Goal: Information Seeking & Learning: Check status

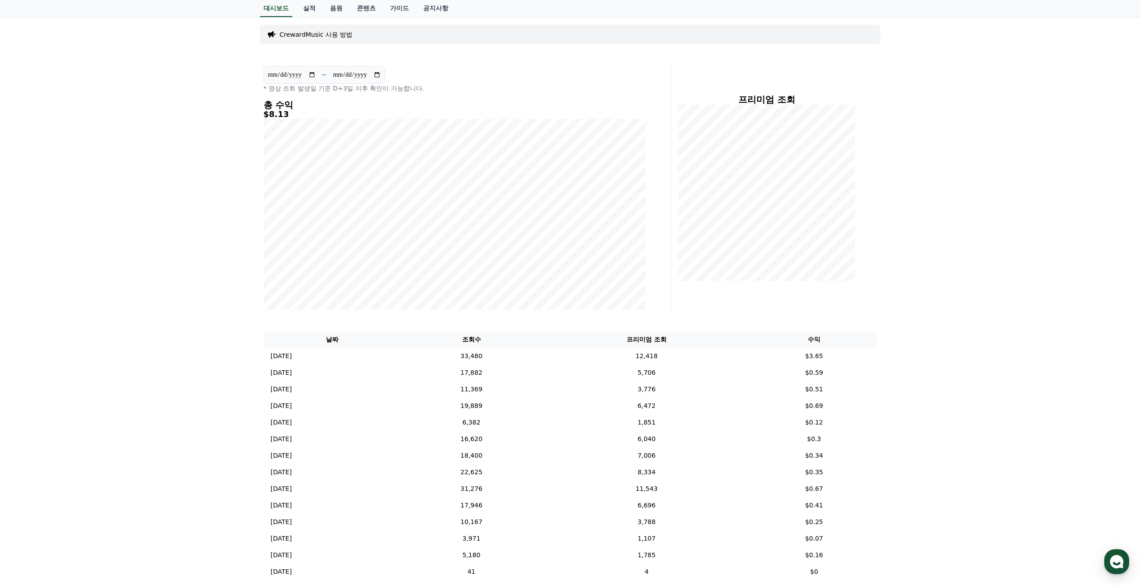
scroll to position [45, 0]
click at [909, 475] on div "**********" at bounding box center [570, 379] width 1140 height 724
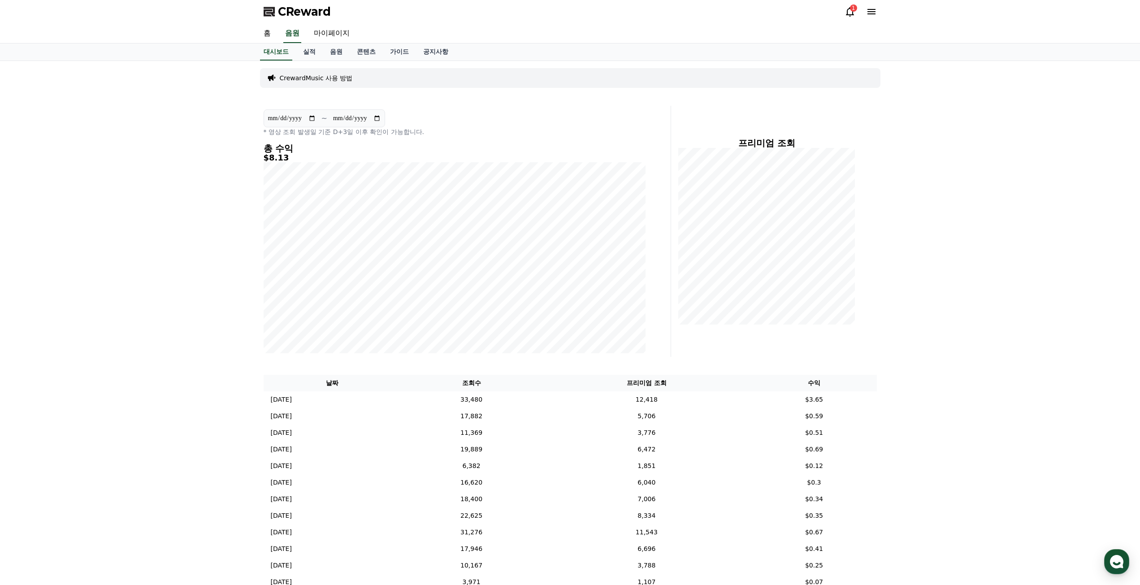
scroll to position [0, 0]
click at [311, 56] on link "실적" at bounding box center [309, 52] width 27 height 17
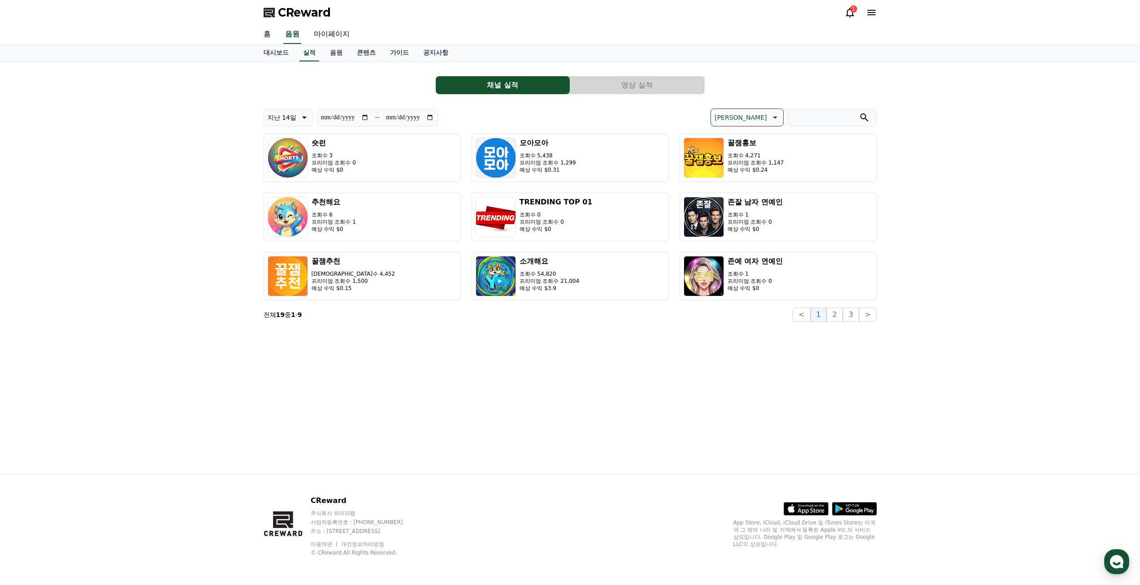
click at [640, 83] on button "영상 실적" at bounding box center [637, 85] width 134 height 18
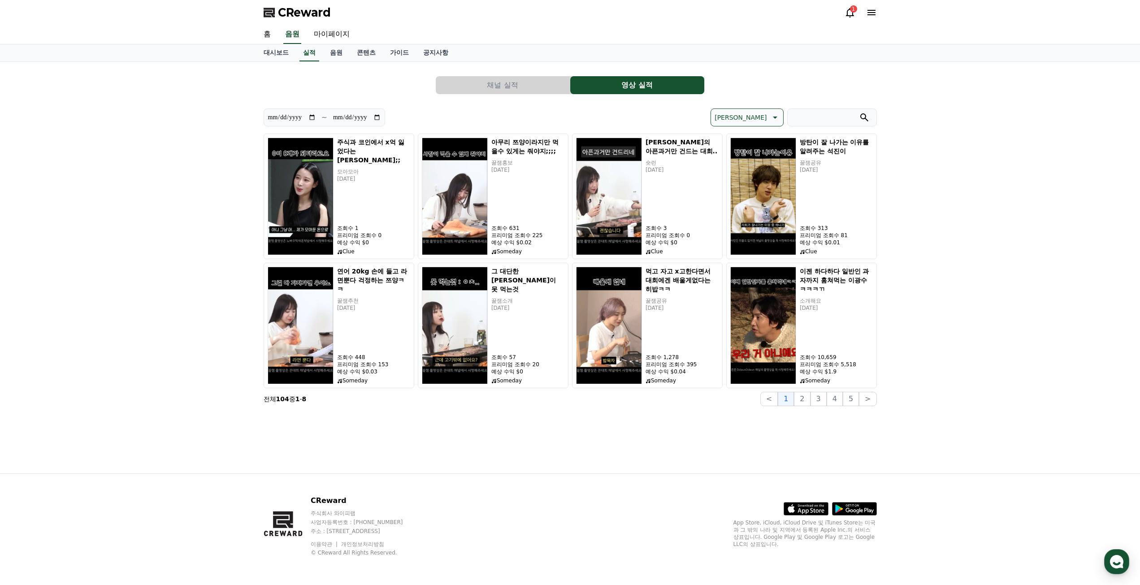
click at [769, 110] on button "[PERSON_NAME]" at bounding box center [746, 117] width 73 height 18
click at [745, 161] on button "조회수 순" at bounding box center [728, 164] width 34 height 20
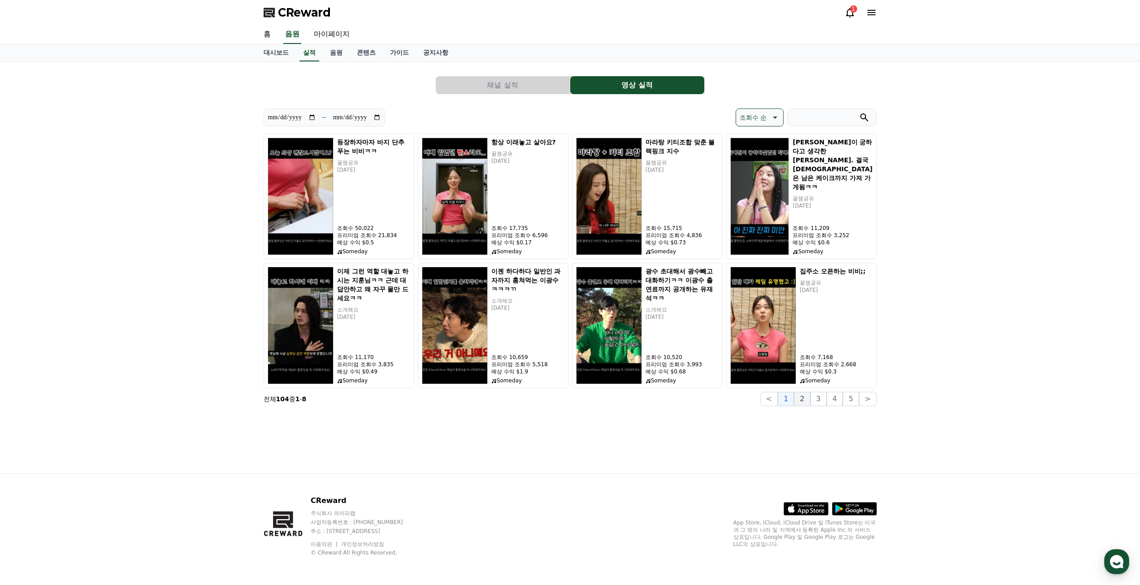
click at [808, 398] on button "2" at bounding box center [802, 399] width 16 height 14
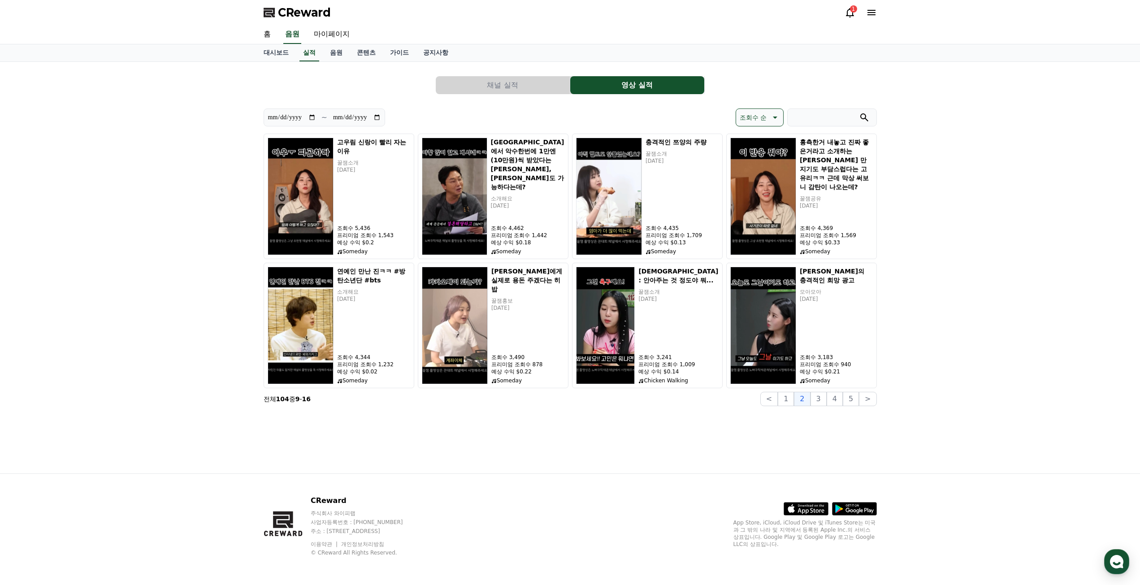
click at [540, 84] on button "채널 실적" at bounding box center [503, 85] width 134 height 18
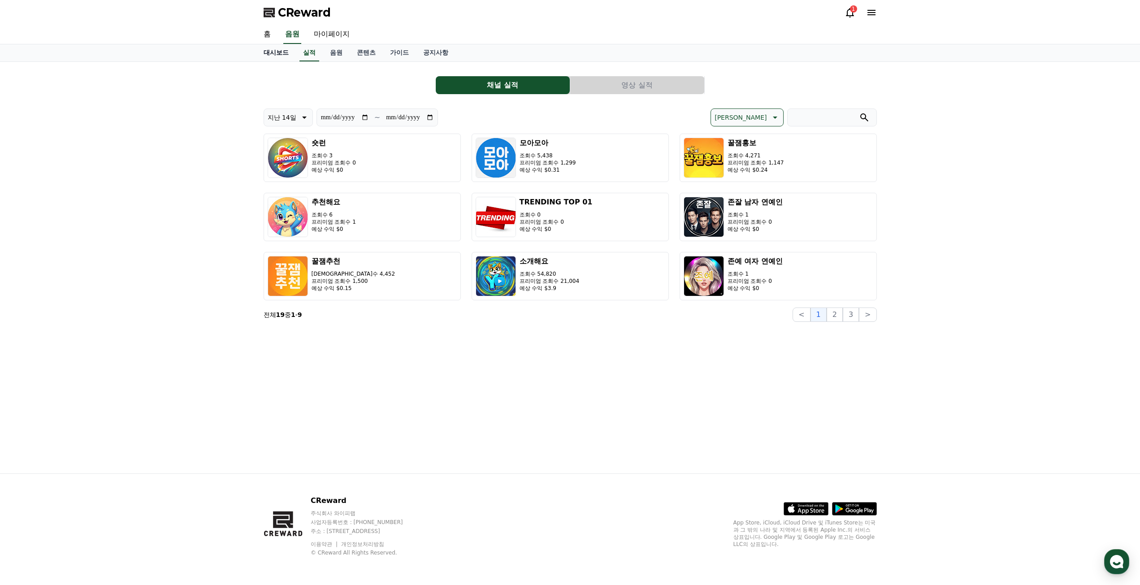
click at [278, 54] on link "대시보드" at bounding box center [275, 52] width 39 height 17
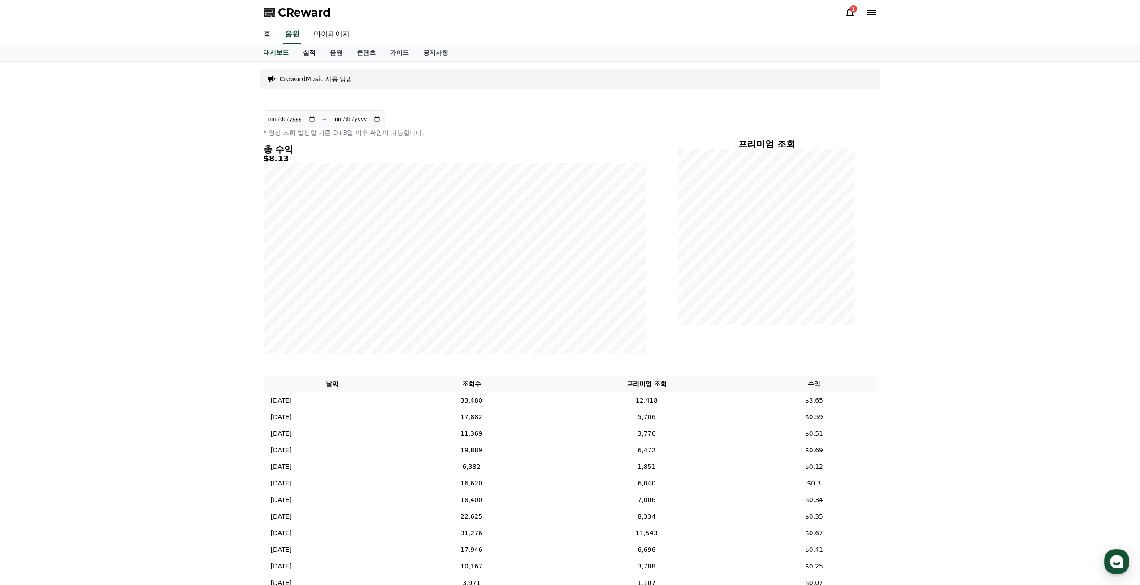
click at [307, 52] on link "실적" at bounding box center [309, 52] width 27 height 17
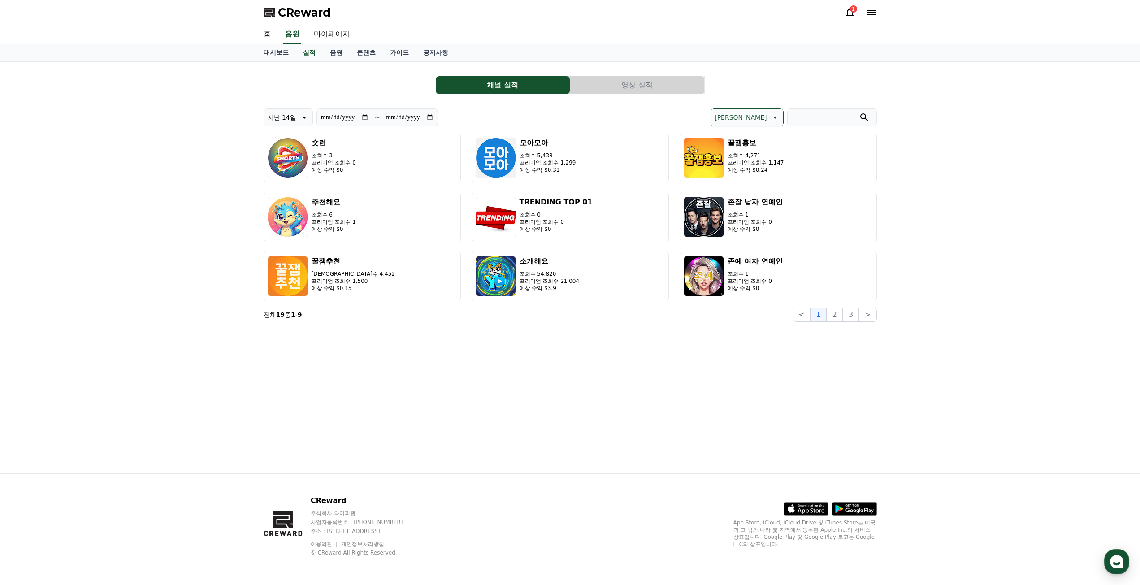
click at [619, 82] on button "영상 실적" at bounding box center [637, 85] width 134 height 18
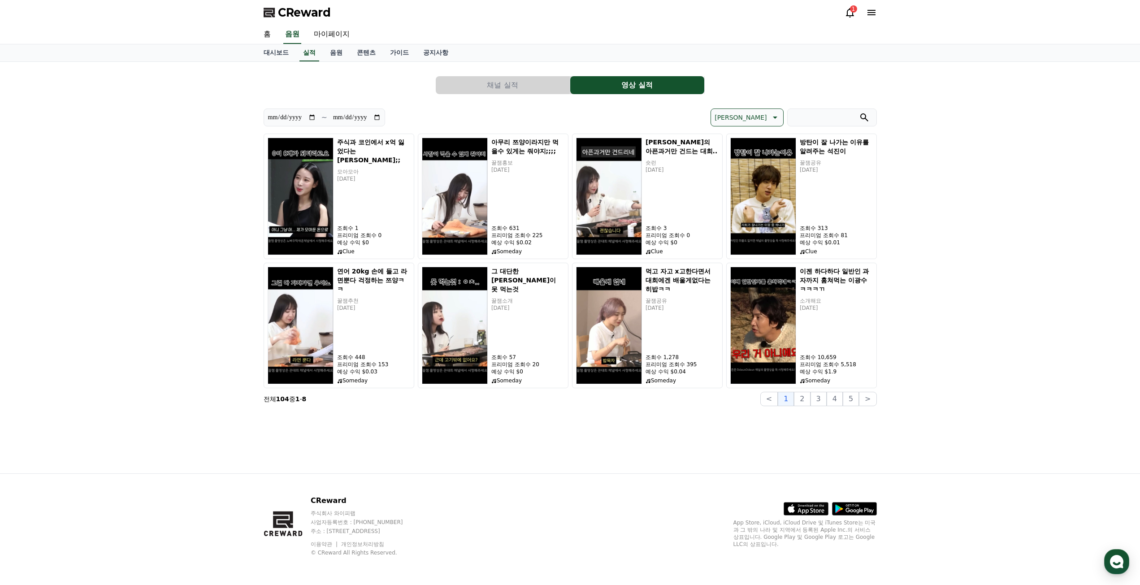
click at [557, 78] on button "채널 실적" at bounding box center [503, 85] width 134 height 18
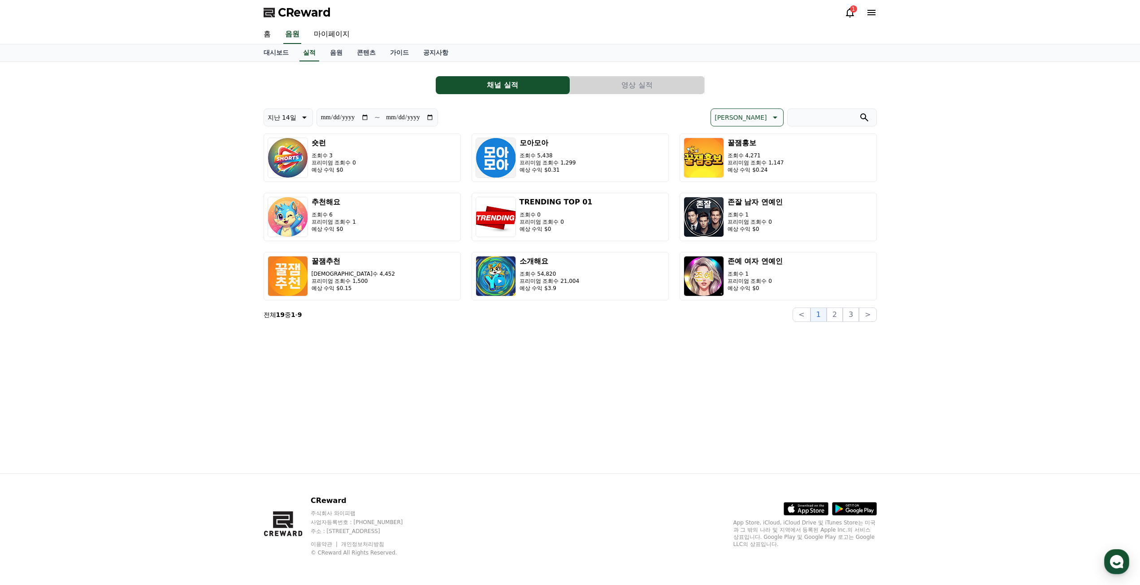
click at [764, 116] on p "[PERSON_NAME]" at bounding box center [740, 117] width 52 height 13
click at [739, 189] on button "수익 순" at bounding box center [725, 187] width 28 height 20
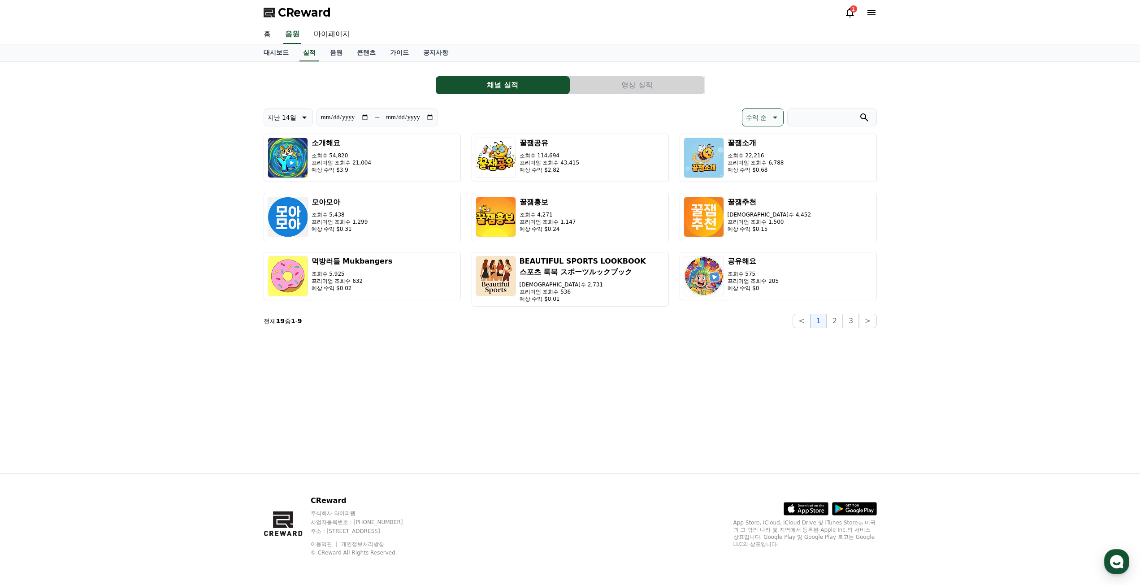
click at [752, 114] on p "수익 순" at bounding box center [756, 117] width 21 height 13
click at [766, 160] on button "조회수 순" at bounding box center [759, 164] width 34 height 20
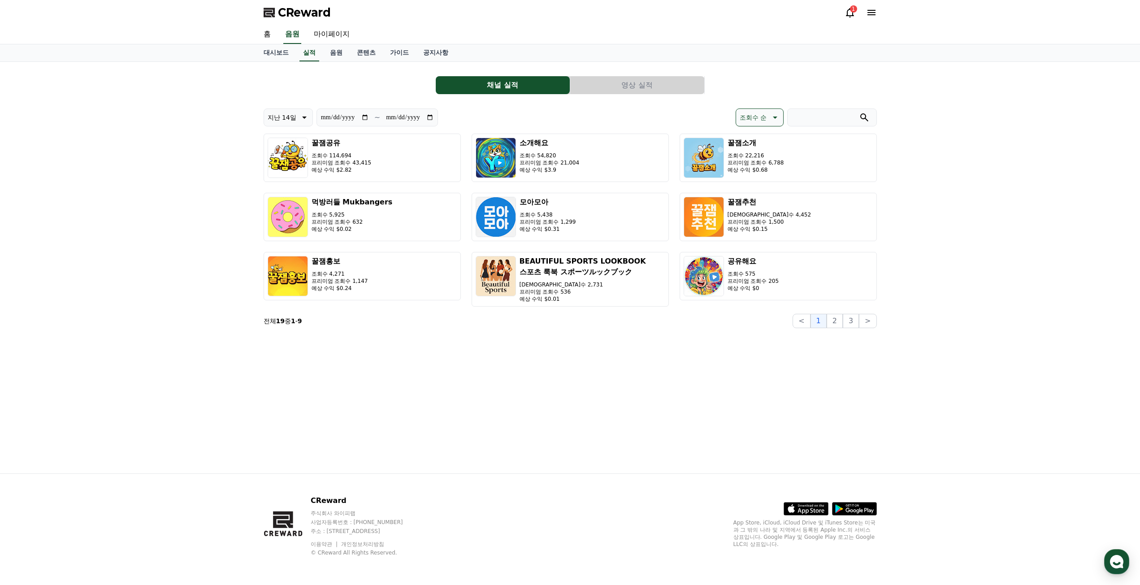
click at [556, 391] on div "**********" at bounding box center [569, 267] width 627 height 411
click at [314, 16] on span "CReward" at bounding box center [304, 12] width 53 height 14
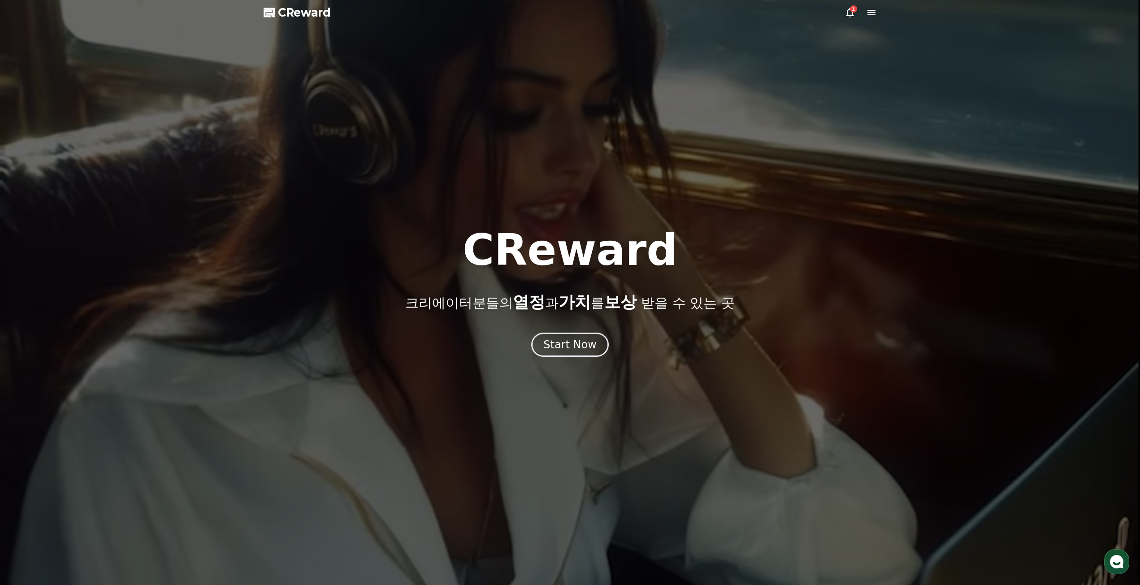
click at [307, 21] on div at bounding box center [570, 292] width 1140 height 585
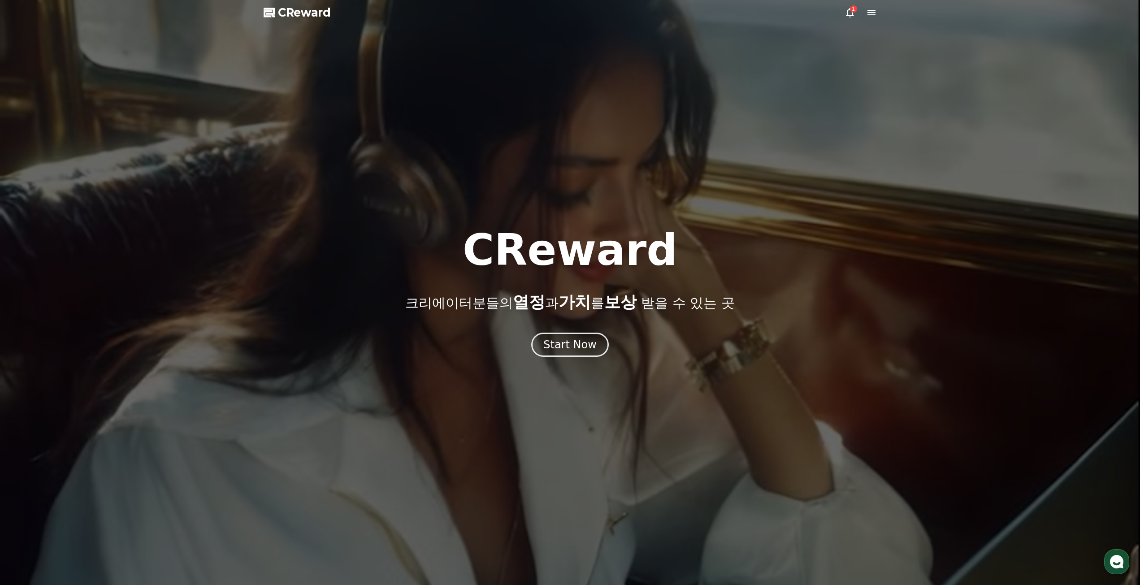
click at [309, 7] on span "CReward" at bounding box center [304, 12] width 53 height 14
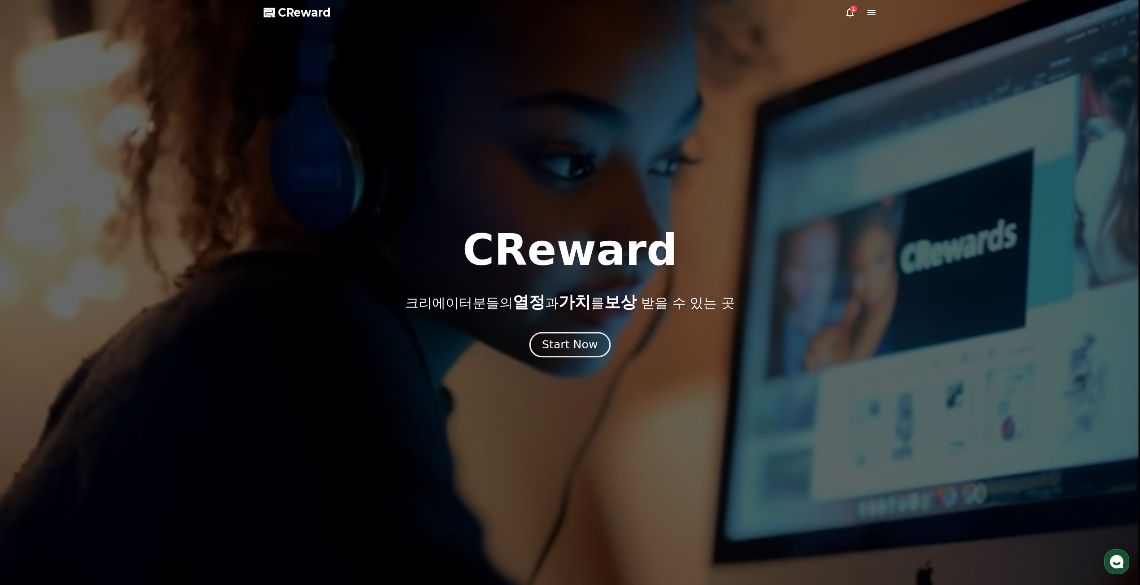
click at [591, 349] on div "Start Now" at bounding box center [570, 344] width 56 height 15
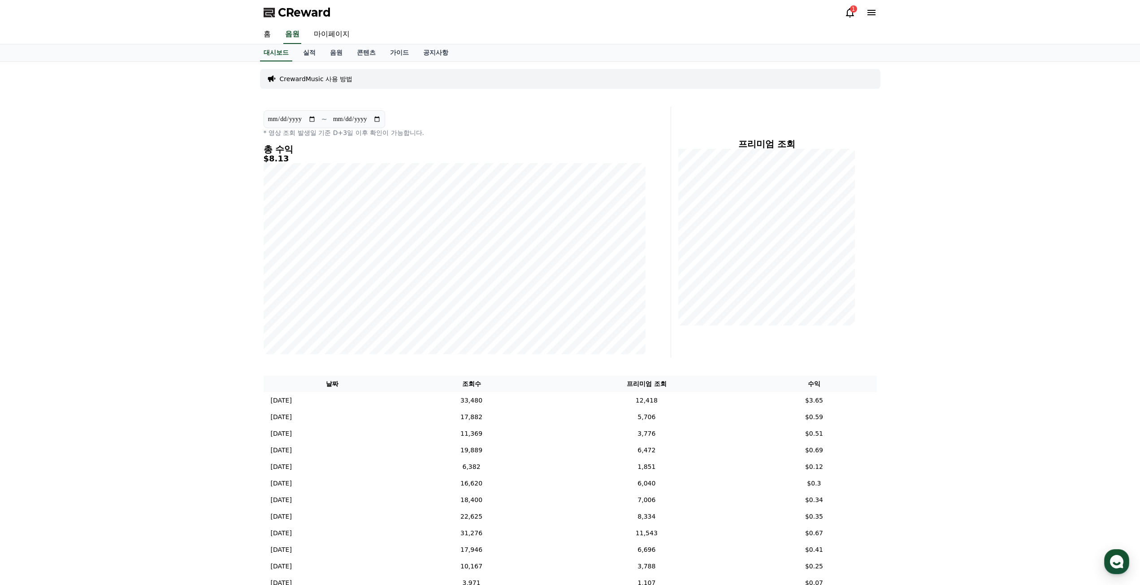
click at [846, 16] on icon at bounding box center [850, 12] width 8 height 9
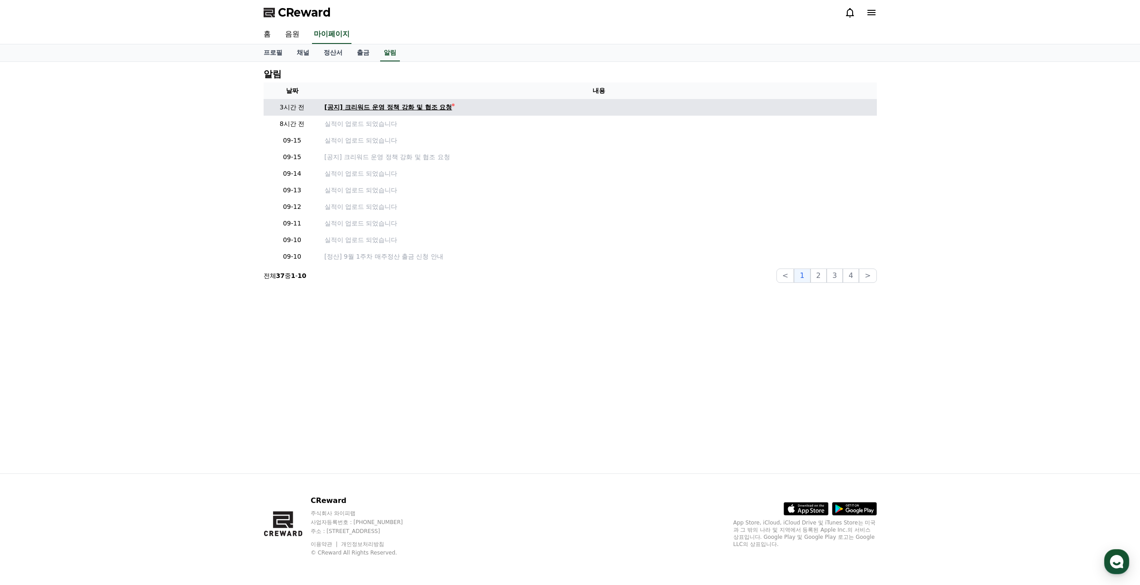
click at [443, 106] on div "[공지] 크리워드 운영 정책 강화 및 협조 요청" at bounding box center [388, 107] width 128 height 9
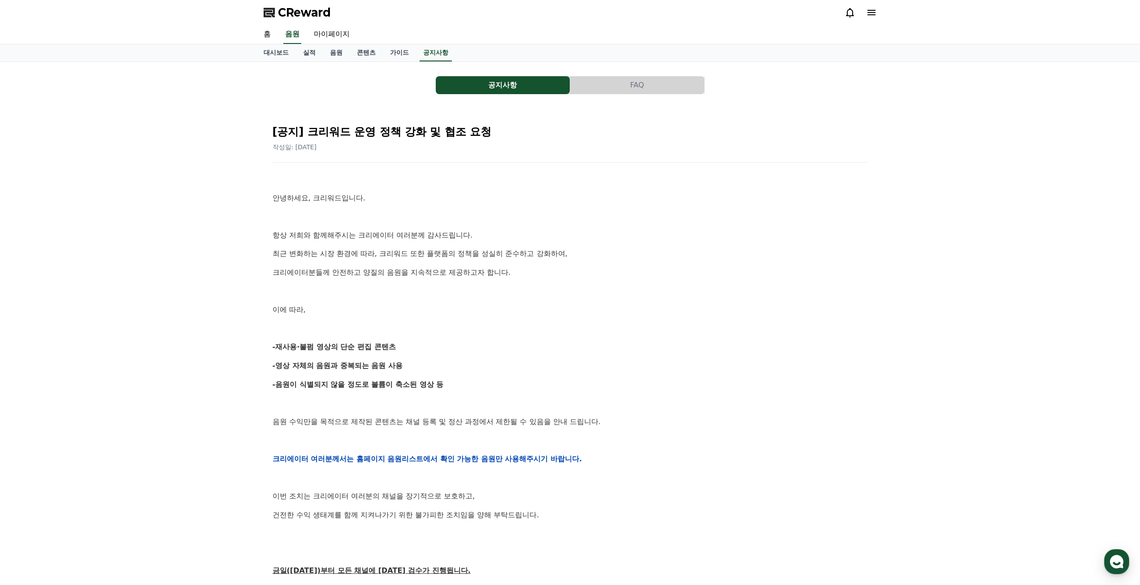
click at [764, 302] on div "안녕하세요, 크리워드입니다. 항상 저희와 함께해주시는 크리에이터 여러분께 감사드립니다. 최근 변화하는 시장 환경에 따라, 크리워드 또한 플랫폼…" at bounding box center [569, 458] width 595 height 571
click at [1104, 572] on button "CReward 상담 버튼" at bounding box center [1116, 561] width 25 height 25
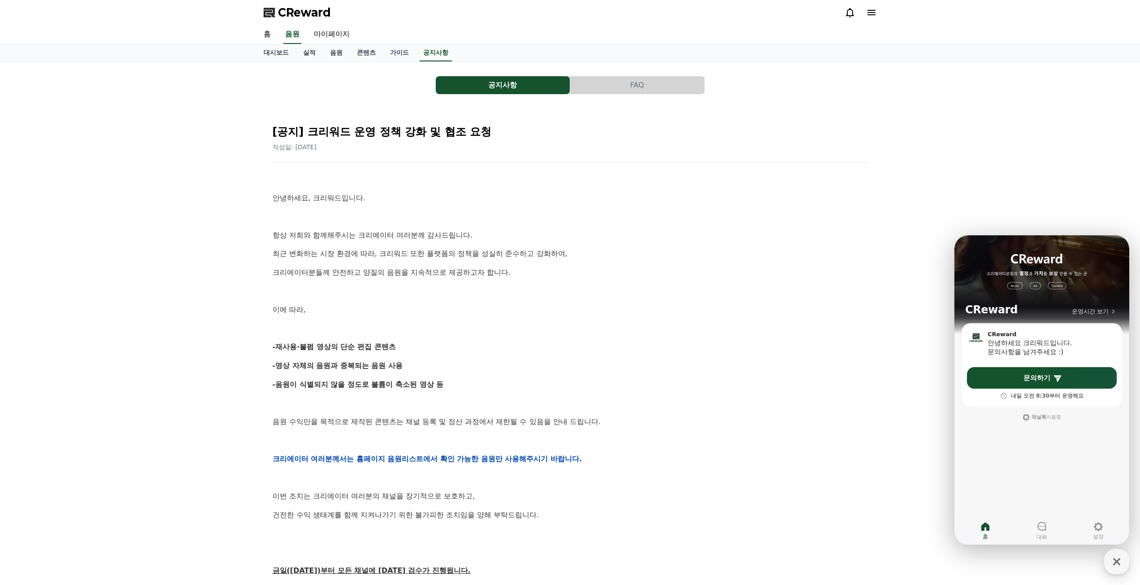
click at [749, 351] on p "-재사용·불펌 영상의 단순 편집 콘텐츠" at bounding box center [569, 347] width 595 height 12
click at [499, 82] on button "공지사항" at bounding box center [503, 85] width 134 height 18
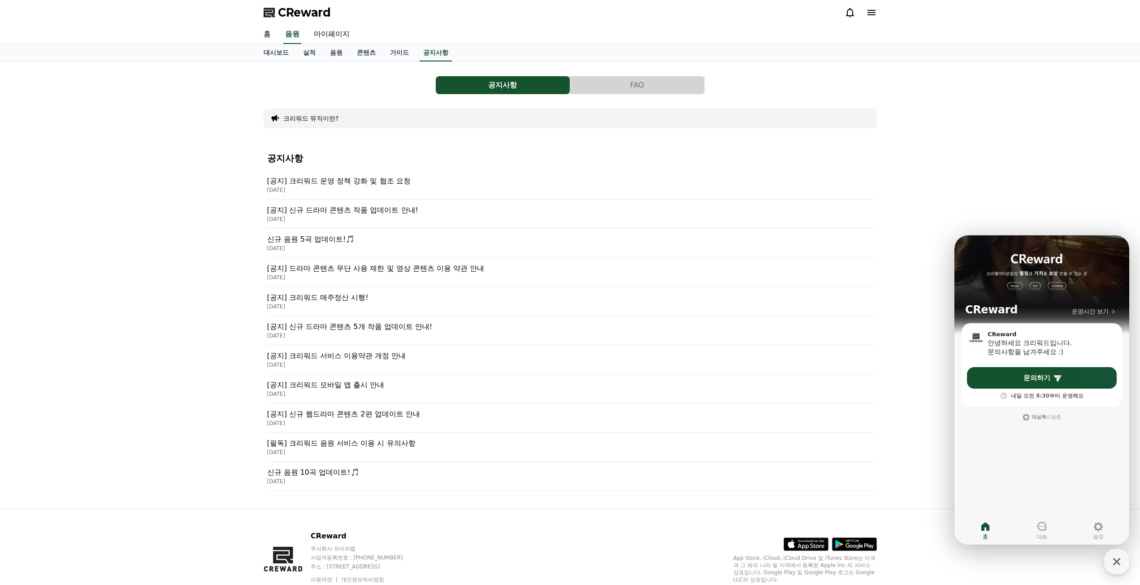
click at [307, 15] on span "CReward" at bounding box center [304, 12] width 53 height 14
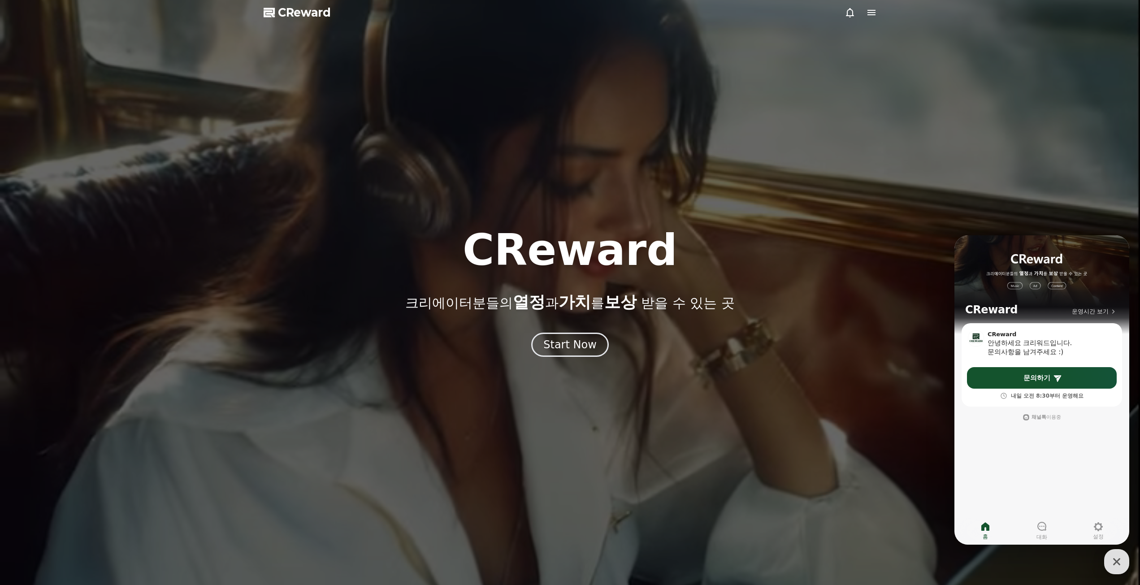
click at [566, 359] on div at bounding box center [570, 292] width 1140 height 585
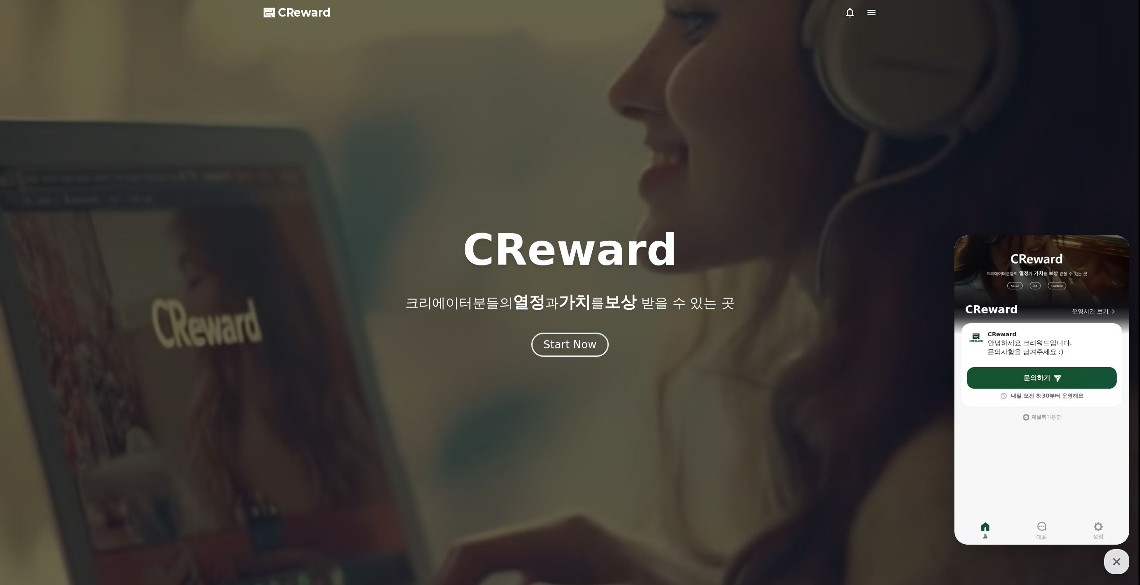
click at [566, 359] on div at bounding box center [570, 292] width 1140 height 585
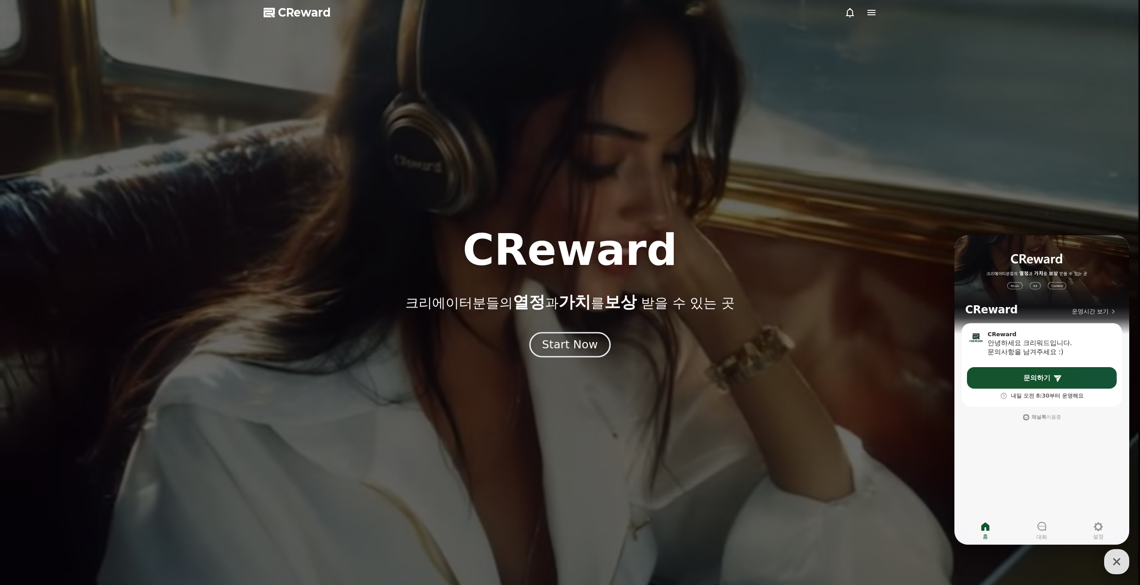
click at [567, 341] on div "Start Now" at bounding box center [570, 344] width 56 height 15
